Goal: Information Seeking & Learning: Learn about a topic

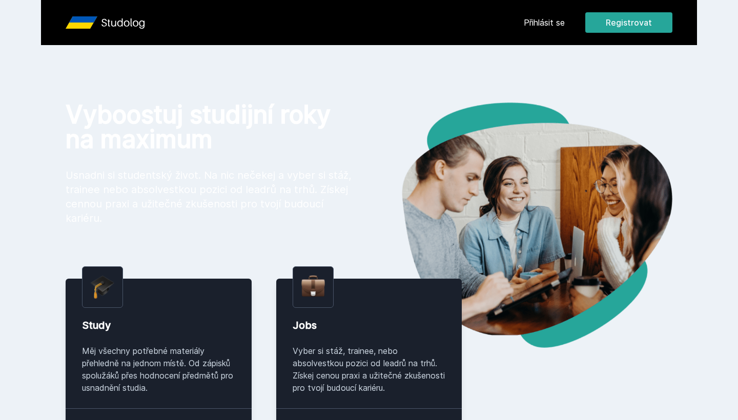
click at [553, 25] on link "Přihlásit se" at bounding box center [544, 22] width 41 height 12
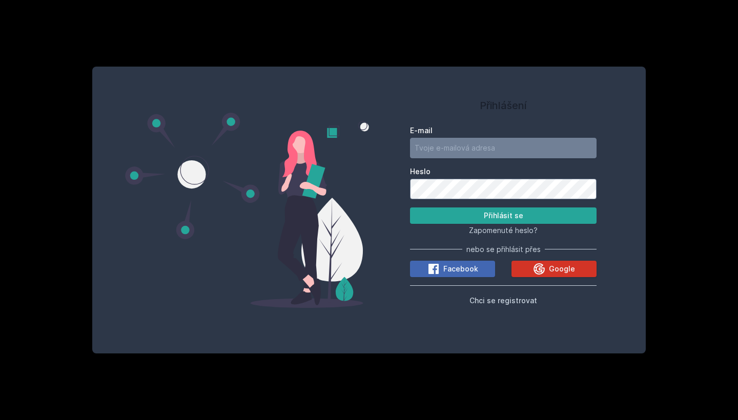
click at [549, 264] on div "Google" at bounding box center [554, 269] width 42 height 12
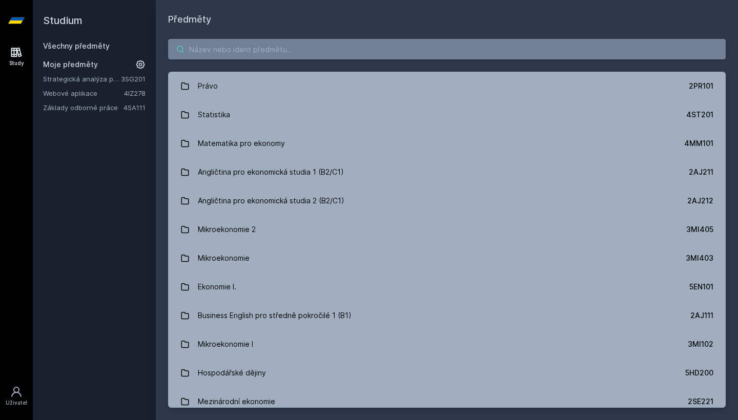
click at [270, 50] on input "search" at bounding box center [447, 49] width 558 height 21
paste input "4IT216"
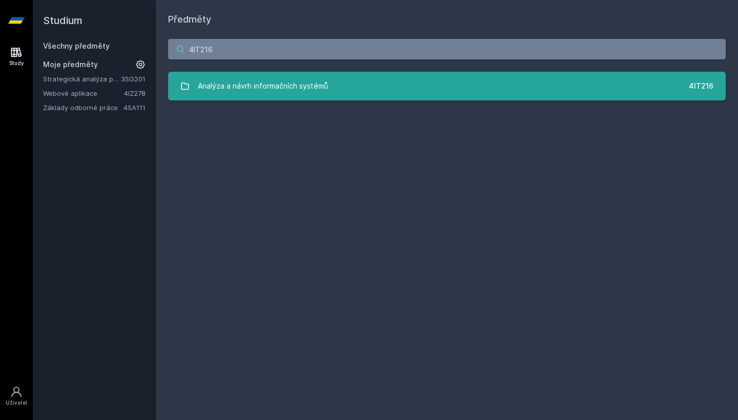
type input "4IT216"
click at [282, 90] on div "Analýza a návrh informačních systémů" at bounding box center [263, 86] width 130 height 21
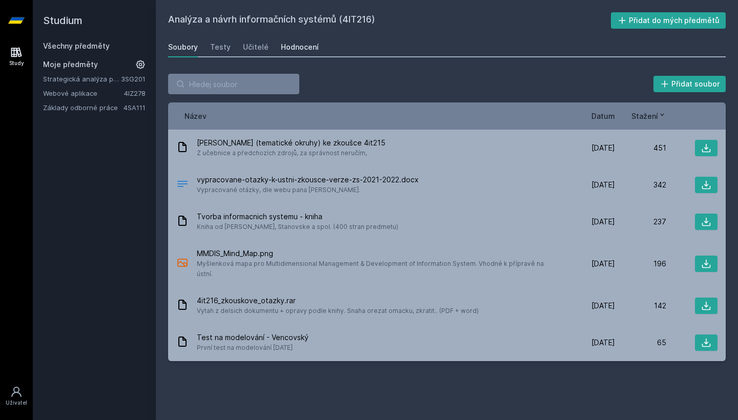
click at [295, 46] on div "Hodnocení" at bounding box center [300, 47] width 38 height 10
